Goal: Task Accomplishment & Management: Use online tool/utility

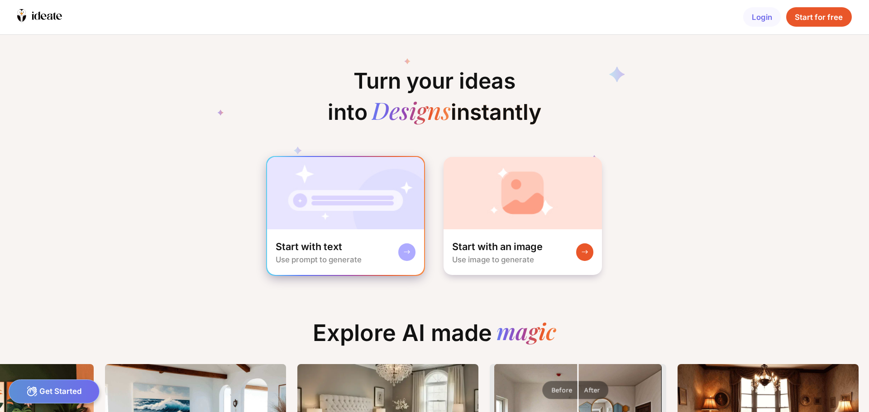
click at [333, 227] on img at bounding box center [346, 193] width 158 height 72
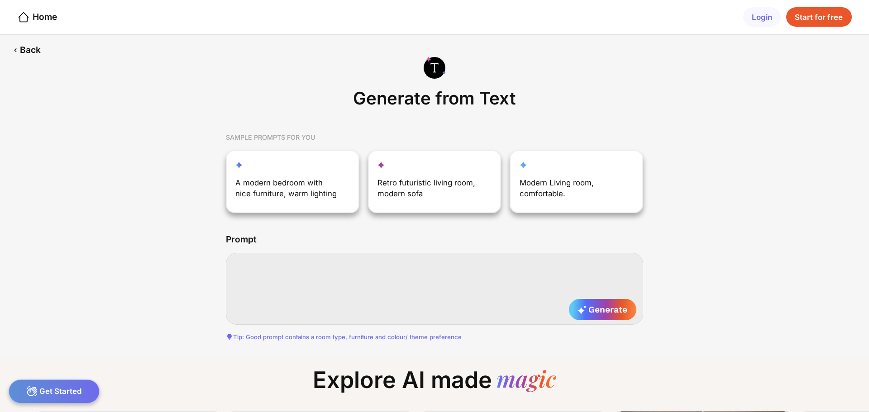
click at [319, 259] on textarea at bounding box center [434, 289] width 417 height 72
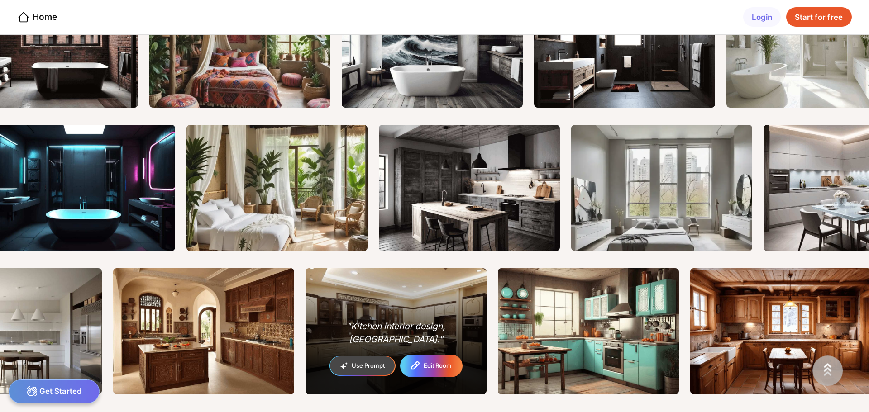
click at [435, 367] on div "Edit Room" at bounding box center [438, 366] width 28 height 6
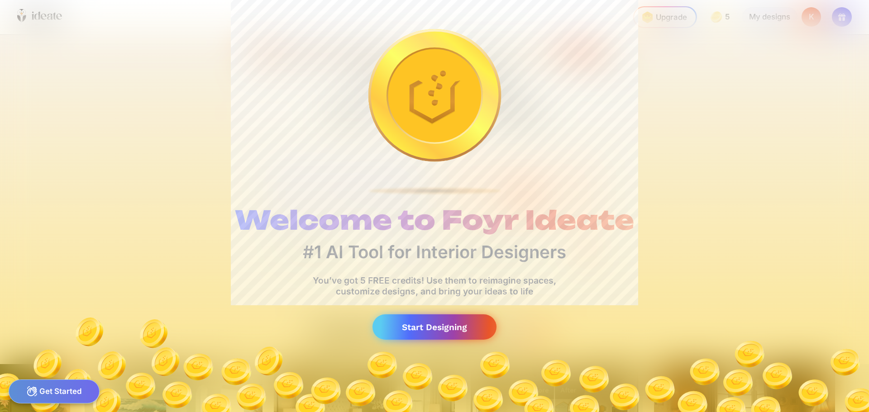
click at [440, 332] on div "Start Designing" at bounding box center [435, 328] width 124 height 26
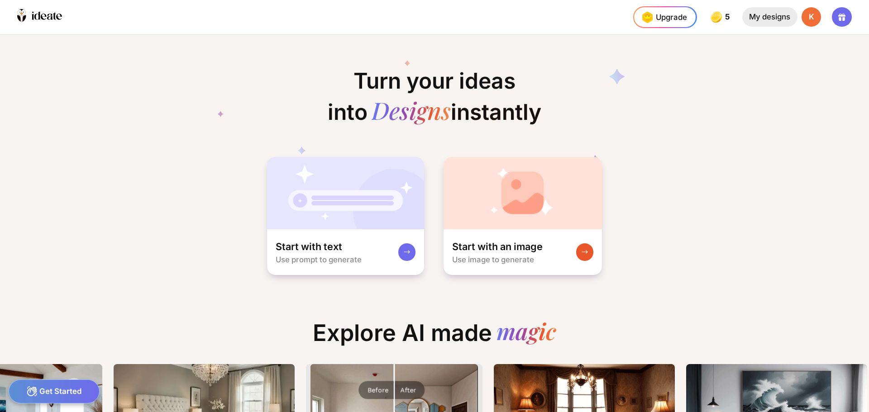
click at [771, 15] on div "My designs" at bounding box center [769, 16] width 55 height 19
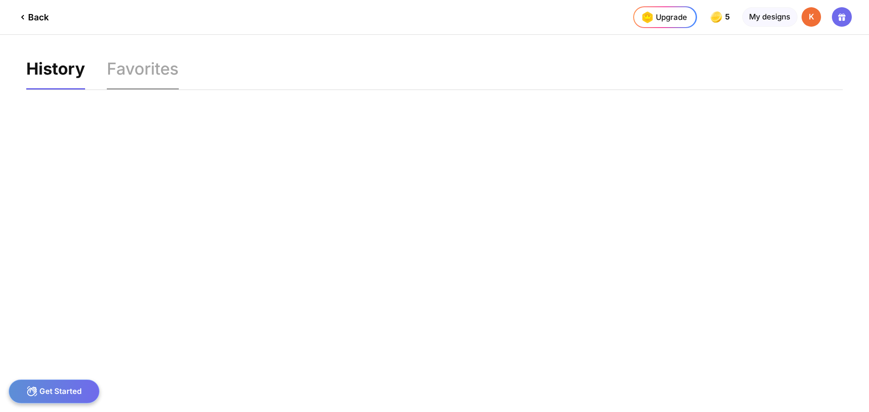
click at [148, 67] on div "Favorites" at bounding box center [143, 75] width 72 height 29
click at [60, 75] on div "History" at bounding box center [54, 75] width 57 height 29
click at [32, 20] on div "Back" at bounding box center [33, 17] width 32 height 11
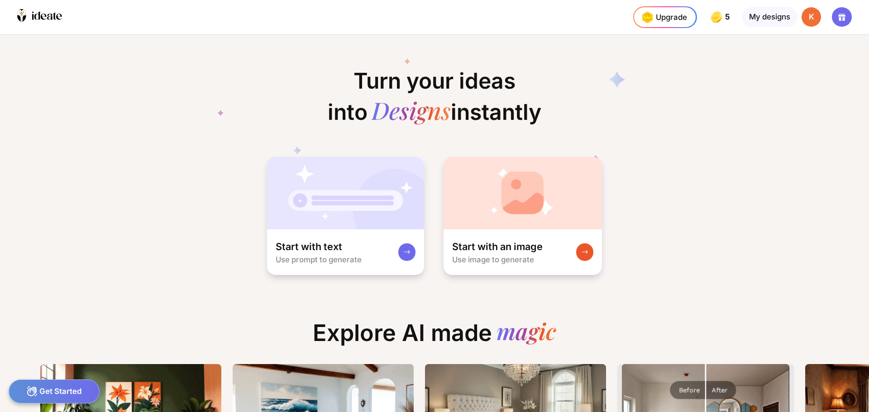
click at [703, 158] on div "Turn your ideas into Designs instantly Start with text Use prompt to generate S…" at bounding box center [434, 155] width 869 height 241
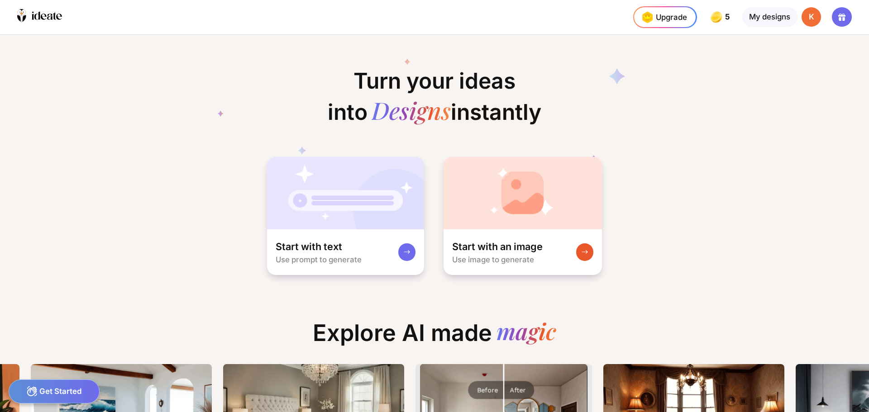
click at [683, 226] on div "Turn your ideas into Designs instantly Start with text Use prompt to generate S…" at bounding box center [434, 155] width 869 height 241
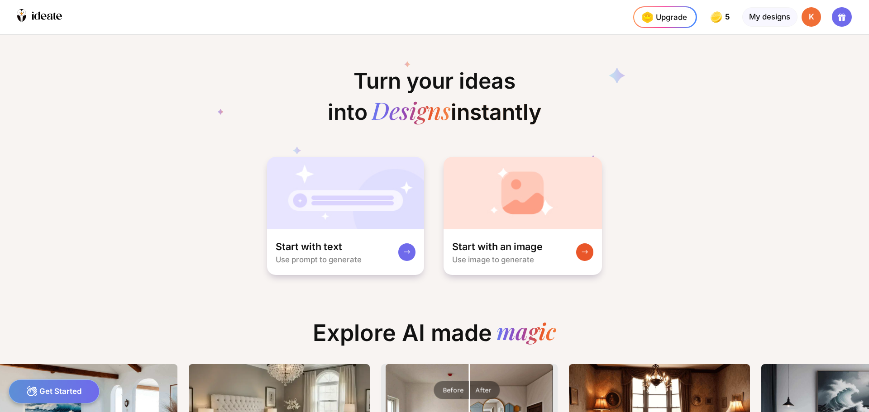
scroll to position [0, 276]
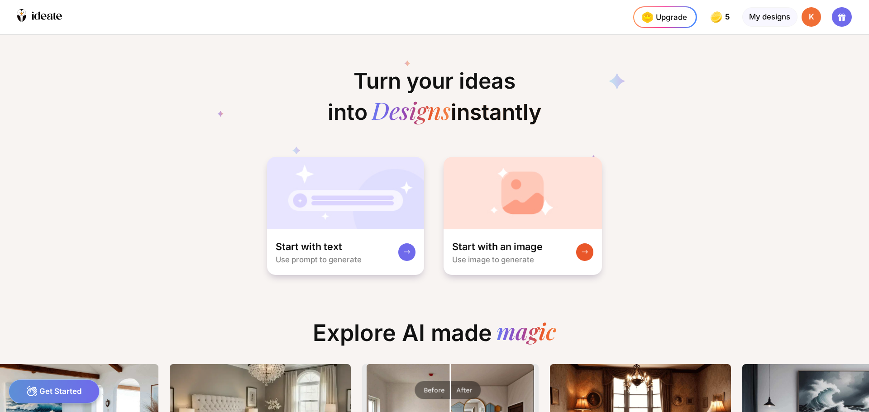
drag, startPoint x: 158, startPoint y: 153, endPoint x: 128, endPoint y: 153, distance: 29.9
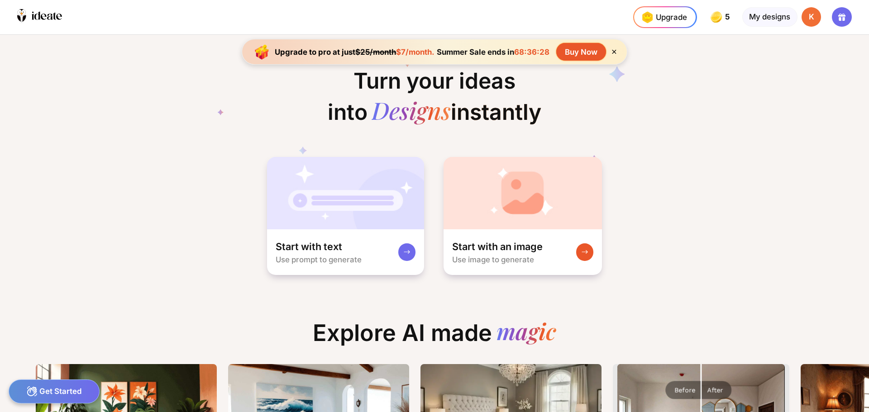
scroll to position [0, 28]
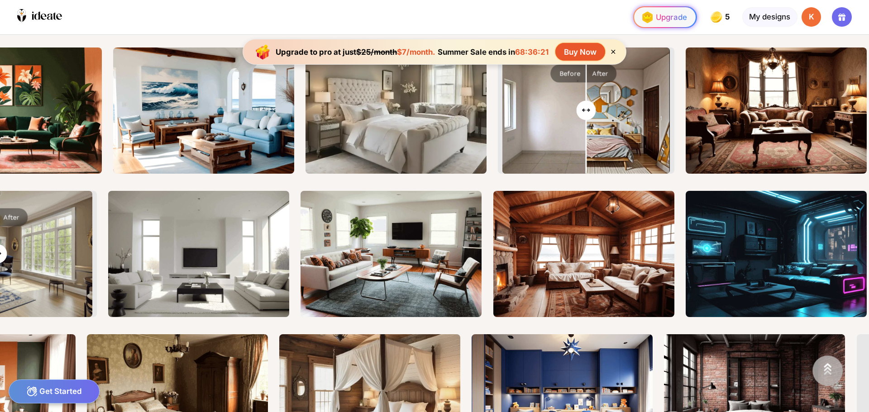
click at [650, 19] on img at bounding box center [647, 17] width 17 height 17
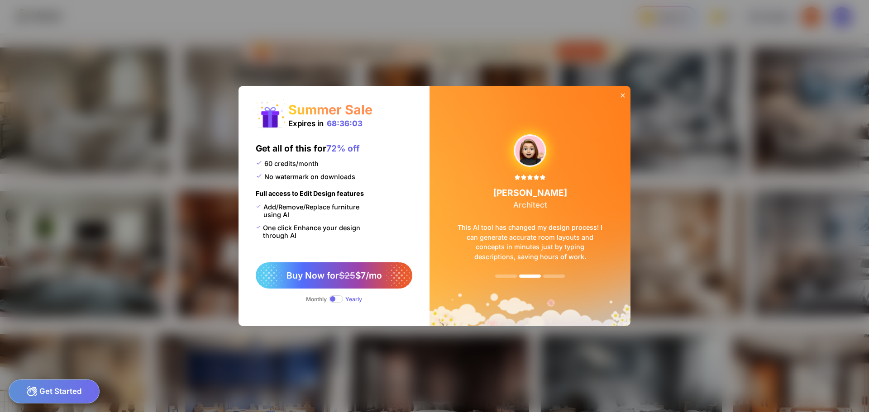
click at [537, 38] on div "Summer Sale Expires in 68:36:03 Get all of this for 72% off 60 credits/month No…" at bounding box center [434, 206] width 869 height 412
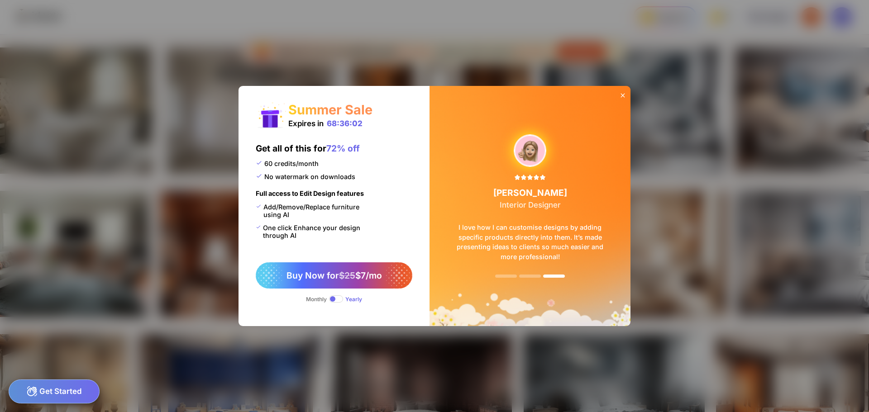
click at [627, 94] on div at bounding box center [623, 95] width 16 height 19
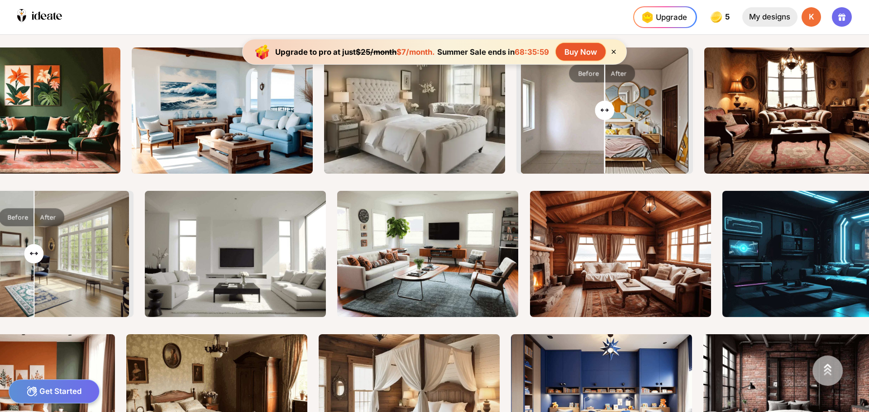
click at [763, 16] on div "My designs" at bounding box center [769, 16] width 55 height 19
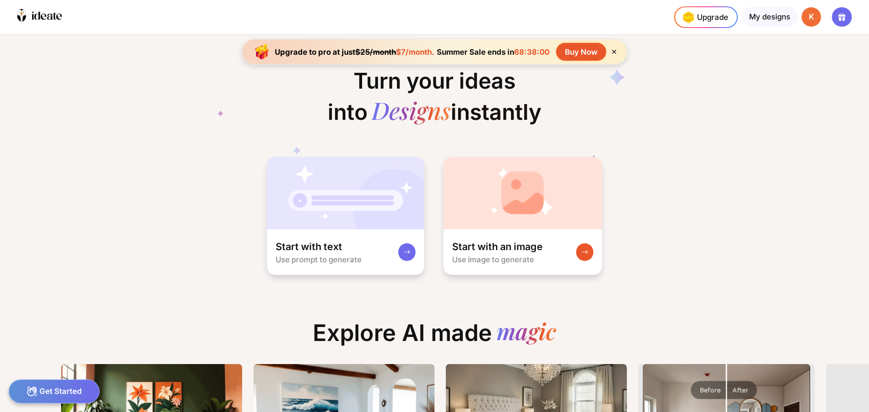
scroll to position [0, 5]
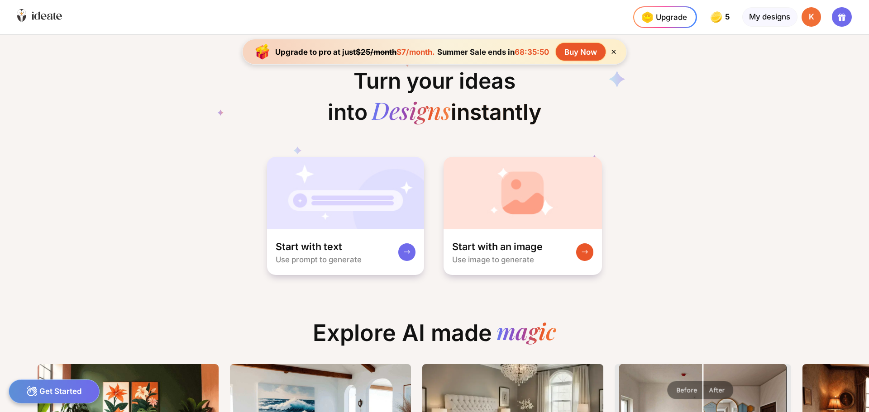
click at [41, 19] on icon at bounding box center [39, 16] width 45 height 14
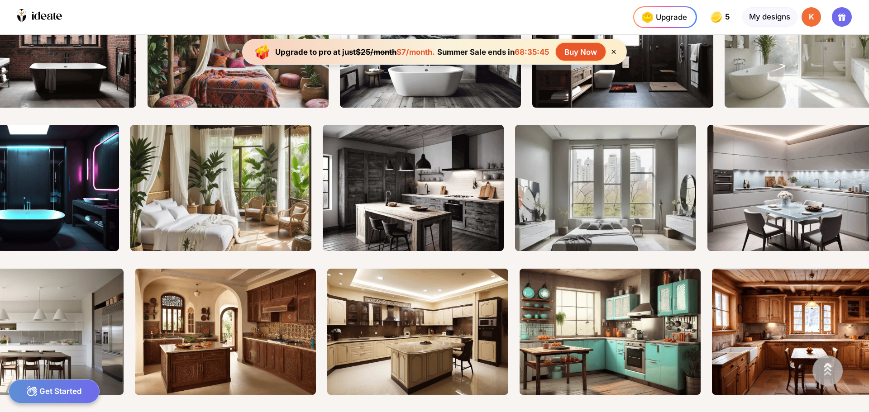
click at [34, 392] on icon at bounding box center [32, 392] width 10 height 10
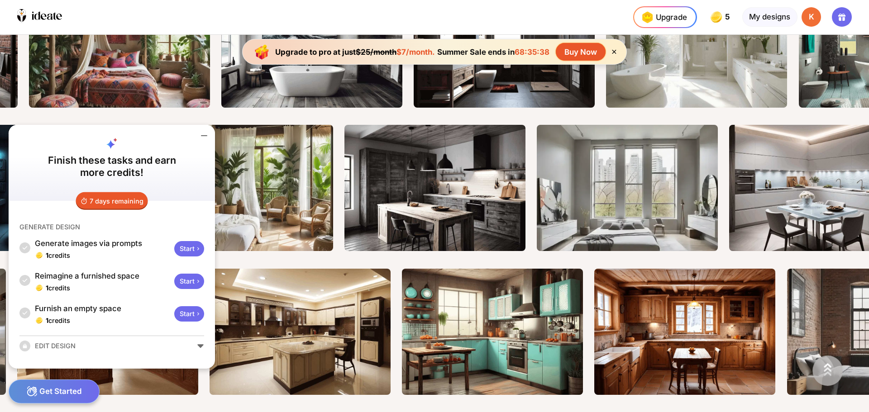
click at [191, 283] on div "Start" at bounding box center [189, 281] width 30 height 15
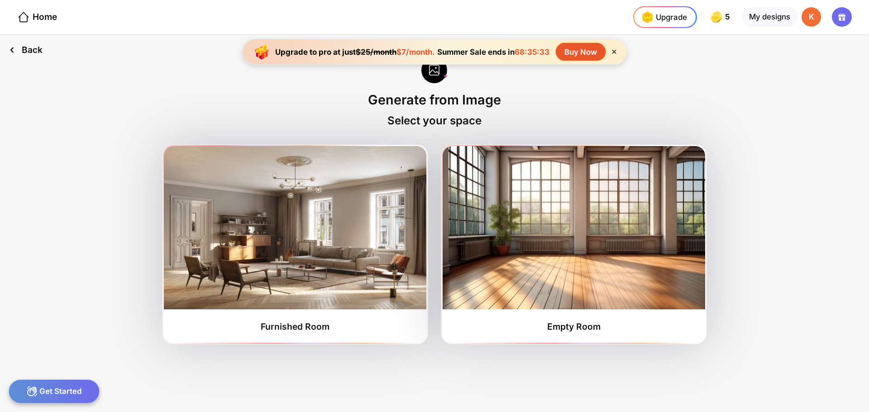
click at [20, 45] on div "Back" at bounding box center [25, 50] width 51 height 30
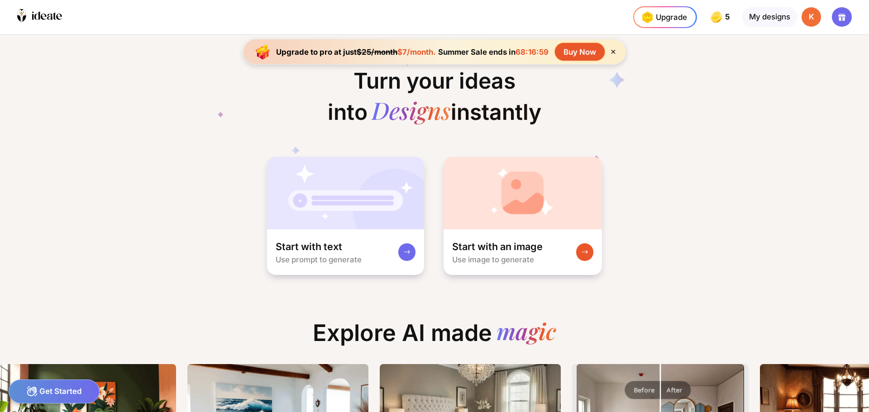
scroll to position [0, 69]
